Goal: Information Seeking & Learning: Learn about a topic

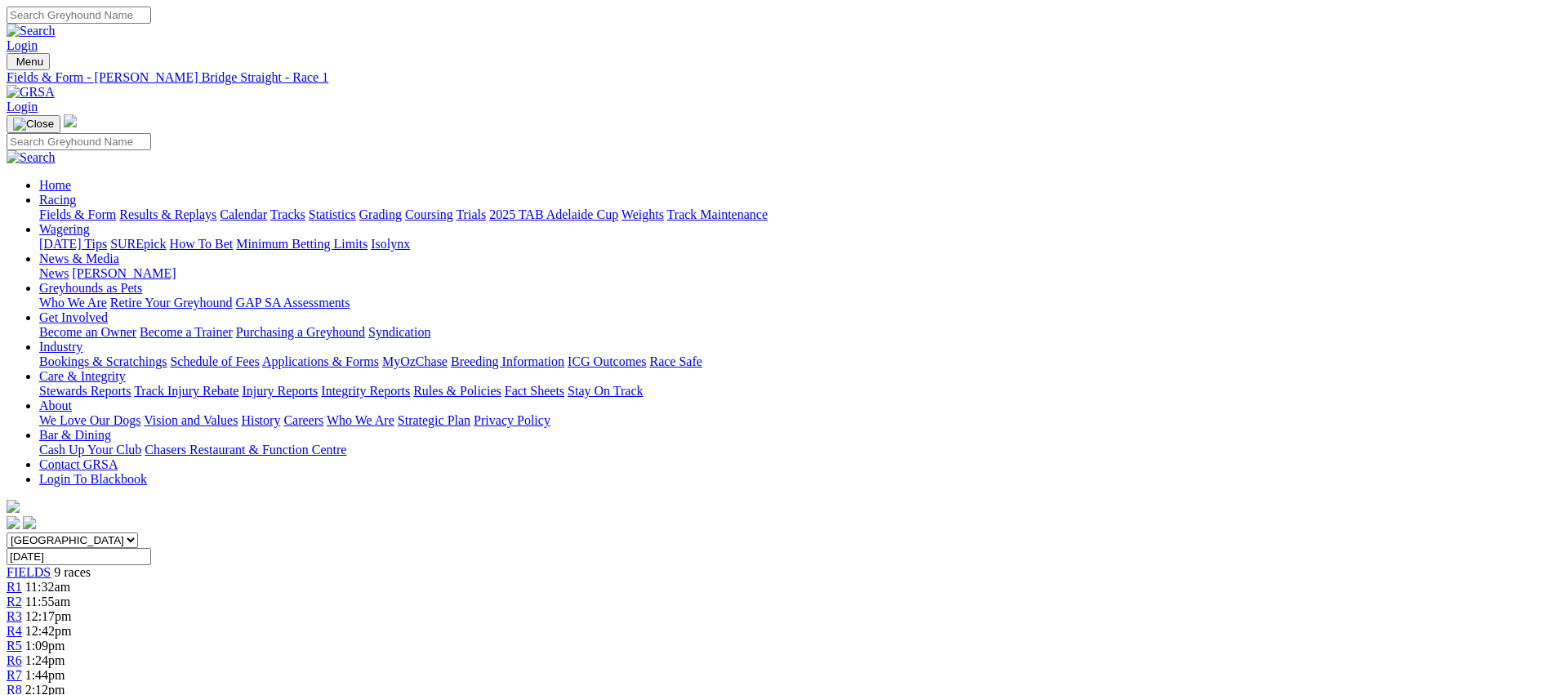
click at [116, 208] on link "Fields & Form" at bounding box center [78, 214] width 77 height 14
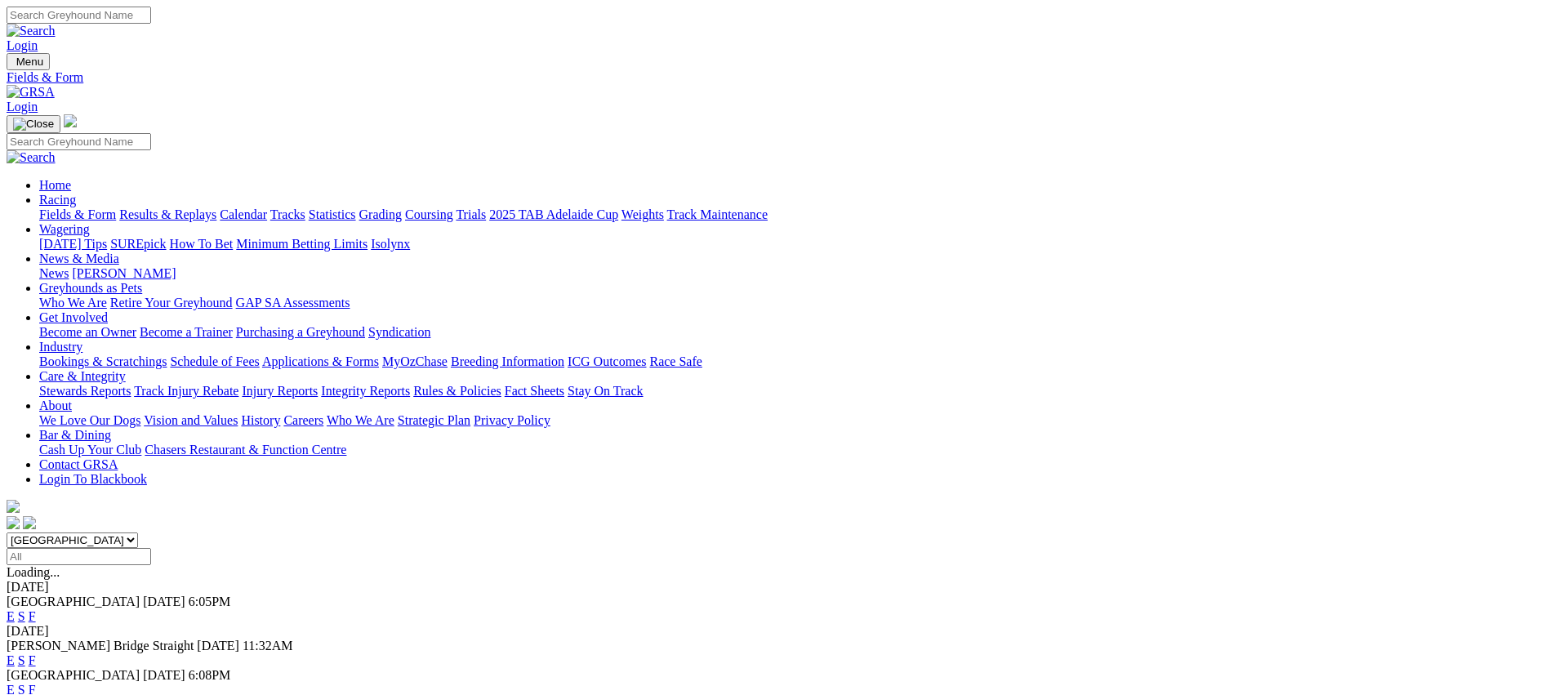
click at [14, 653] on link "E" at bounding box center [11, 660] width 8 height 14
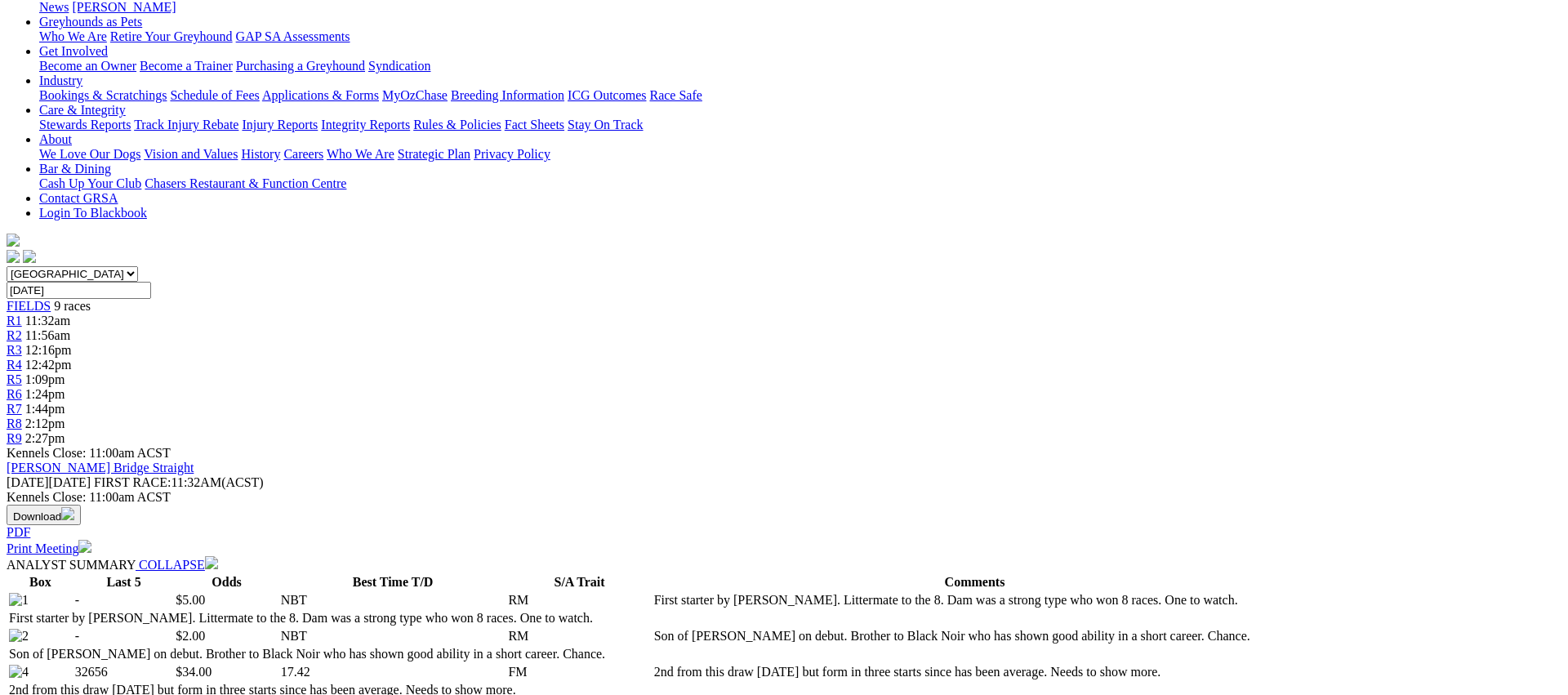
scroll to position [267, 0]
